Goal: Information Seeking & Learning: Learn about a topic

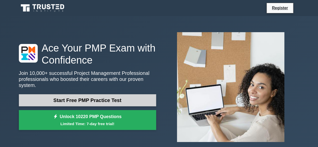
click at [92, 94] on link "Start Free PMP Practice Test" at bounding box center [87, 100] width 137 height 12
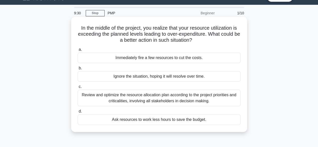
scroll to position [12, 0]
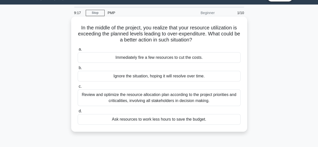
click at [161, 98] on div "Review and optimize the resource allocation plan according to the project prior…" at bounding box center [159, 98] width 163 height 17
click at [78, 88] on input "c. Review and optimize the resource allocation plan according to the project pr…" at bounding box center [78, 86] width 0 height 3
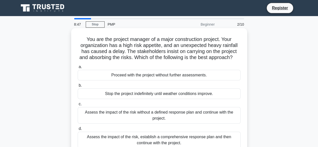
scroll to position [13, 0]
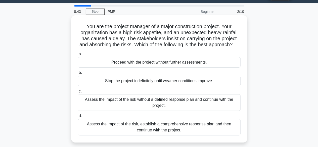
click at [177, 131] on div "Assess the impact of the risk, establish a comprehensive response plan and then…" at bounding box center [159, 127] width 163 height 17
click at [78, 118] on input "d. Assess the impact of the risk, establish a comprehensive response plan and t…" at bounding box center [78, 115] width 0 height 3
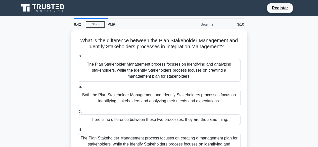
scroll to position [0, 0]
